Goal: Obtain resource: Obtain resource

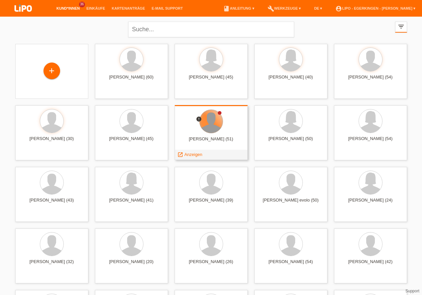
click at [208, 121] on div at bounding box center [211, 121] width 23 height 23
click at [193, 153] on span "Anzeigen" at bounding box center [193, 154] width 18 height 5
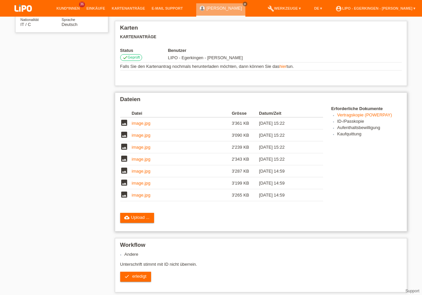
scroll to position [151, 0]
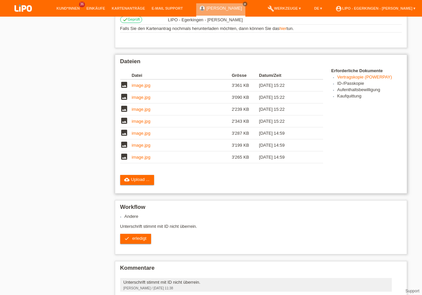
click at [144, 85] on link "image.jpg" at bounding box center [141, 85] width 19 height 5
click at [143, 97] on link "image.jpg" at bounding box center [141, 97] width 19 height 5
click at [138, 156] on link "image.jpg" at bounding box center [141, 156] width 19 height 5
click at [131, 144] on td "image" at bounding box center [126, 145] width 12 height 12
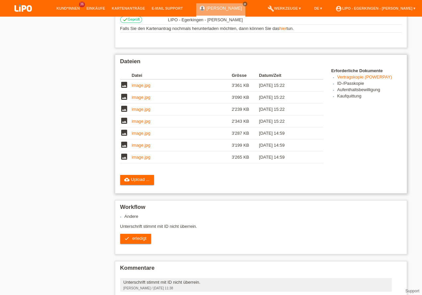
click at [142, 146] on link "image.jpg" at bounding box center [141, 144] width 19 height 5
click at [141, 109] on link "image.jpg" at bounding box center [141, 109] width 19 height 5
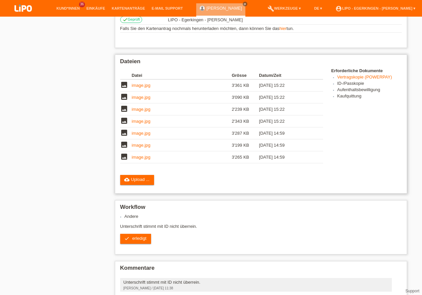
click at [134, 121] on link "image.jpg" at bounding box center [141, 121] width 19 height 5
click at [131, 106] on td "image" at bounding box center [126, 109] width 12 height 12
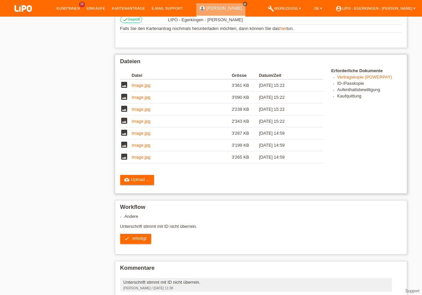
click at [136, 98] on link "image.jpg" at bounding box center [141, 97] width 19 height 5
click at [140, 96] on link "image.jpg" at bounding box center [141, 97] width 19 height 5
click at [135, 87] on link "image.jpg" at bounding box center [141, 85] width 19 height 5
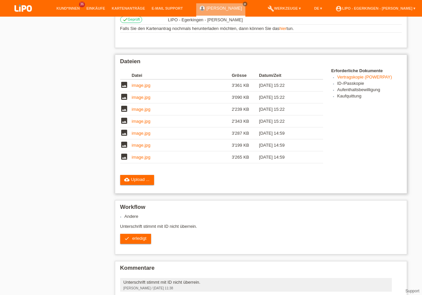
click at [135, 87] on link "image.jpg" at bounding box center [141, 85] width 19 height 5
click at [138, 85] on link "image.jpg" at bounding box center [141, 85] width 19 height 5
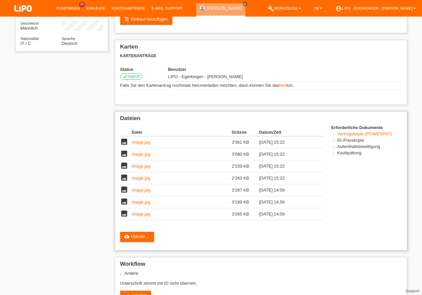
scroll to position [76, 0]
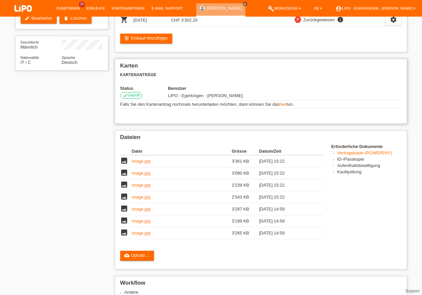
click at [286, 104] on link "hier" at bounding box center [282, 104] width 7 height 5
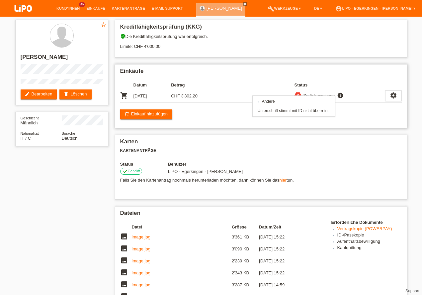
click at [337, 95] on icon "info" at bounding box center [340, 95] width 8 height 7
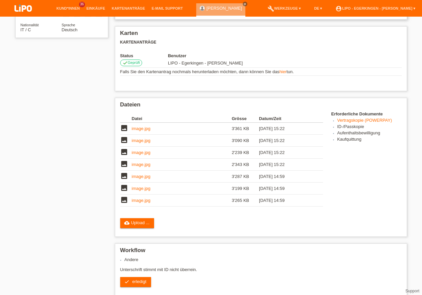
scroll to position [70, 0]
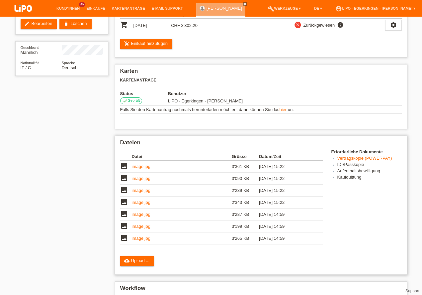
click at [349, 158] on link "Vertragskopie (POWERPAY)" at bounding box center [364, 157] width 55 height 5
